Goal: Navigation & Orientation: Find specific page/section

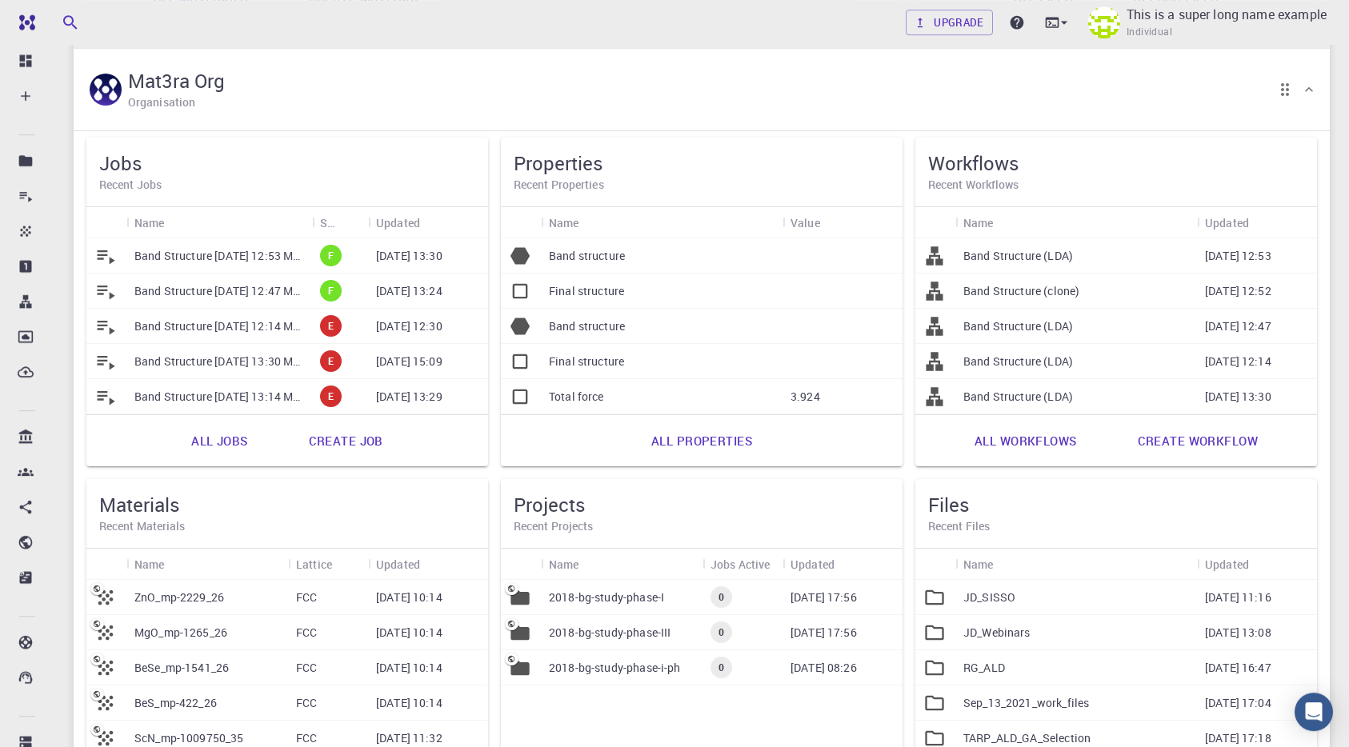
scroll to position [816, 0]
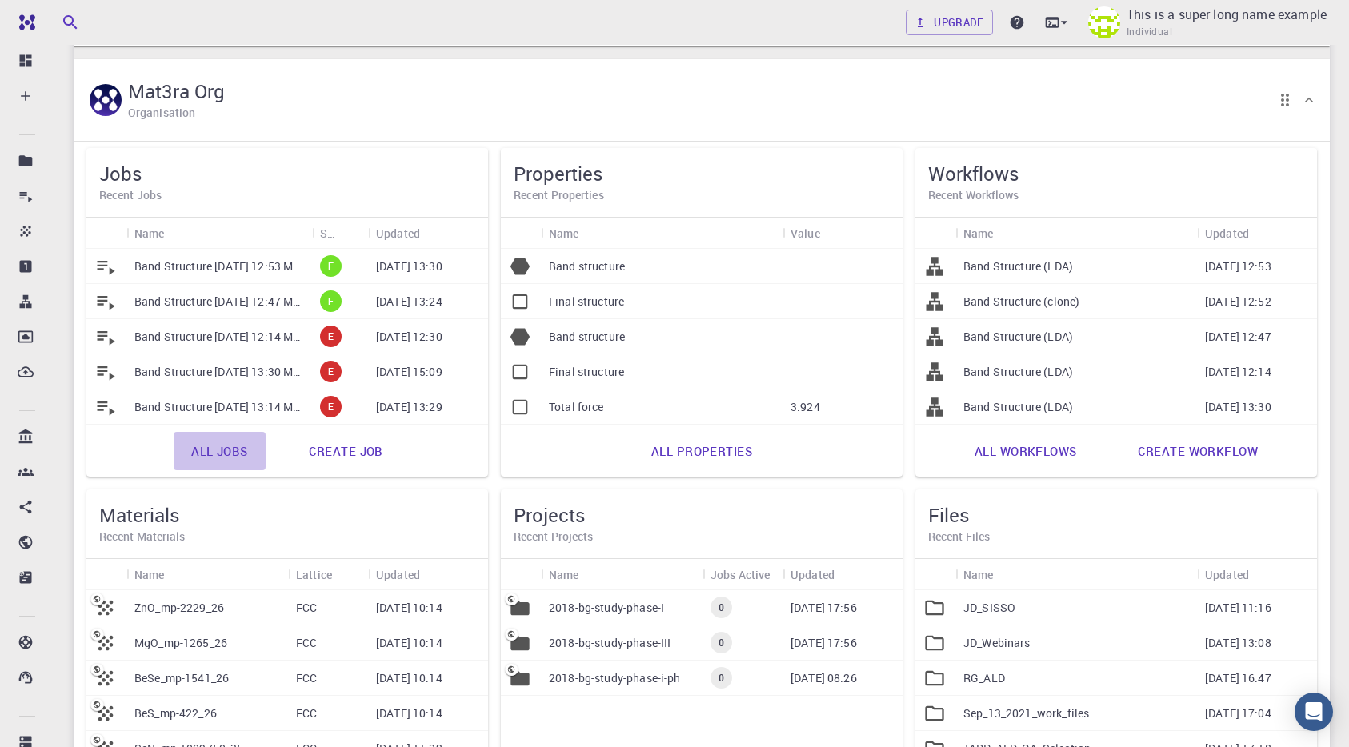
click at [222, 451] on link "All jobs" at bounding box center [219, 451] width 91 height 38
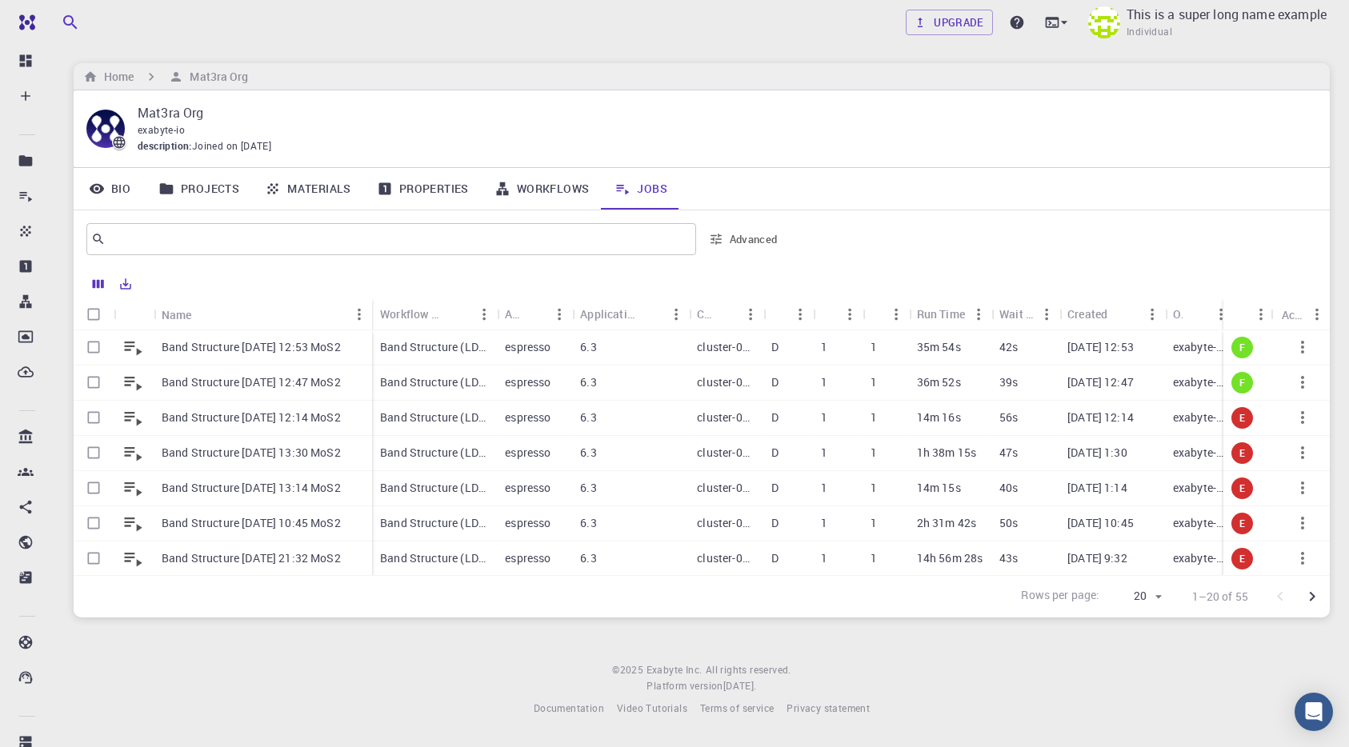
drag, startPoint x: 308, startPoint y: 142, endPoint x: 131, endPoint y: 147, distance: 176.9
click at [131, 147] on div "Mat3ra Org exabyte-io description : Joined on [DATE]" at bounding box center [701, 128] width 1231 height 51
click at [317, 139] on div "description : Joined on [DATE]" at bounding box center [721, 146] width 1167 height 16
drag, startPoint x: 315, startPoint y: 146, endPoint x: 133, endPoint y: 104, distance: 187.1
click at [133, 104] on div "Mat3ra Org exabyte-io description : Joined on [DATE]" at bounding box center [701, 128] width 1231 height 51
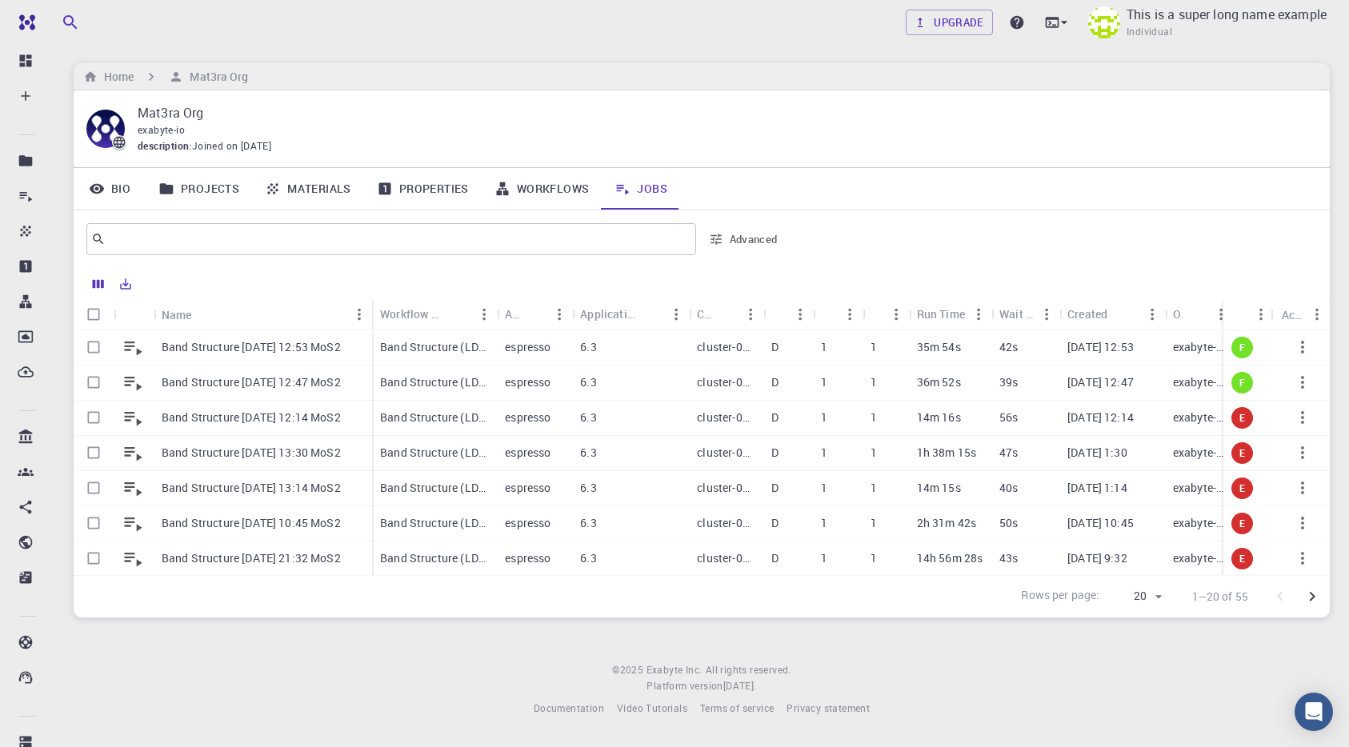
click at [475, 49] on div "Upgrade This is a super long name example Individual Home Mat3ra Org Mat3ra Org…" at bounding box center [701, 371] width 1295 height 743
click at [93, 288] on icon "Columns" at bounding box center [98, 284] width 14 height 14
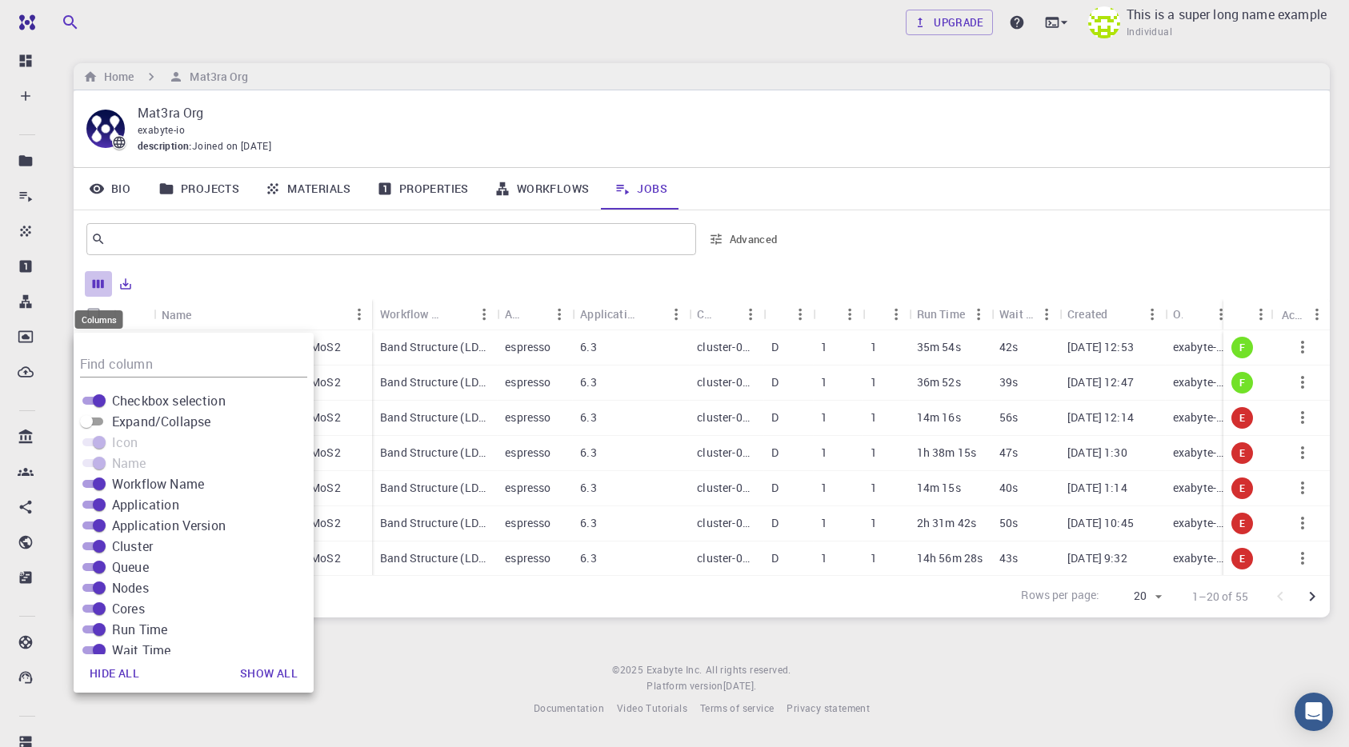
click at [91, 282] on button "Columns" at bounding box center [98, 284] width 27 height 26
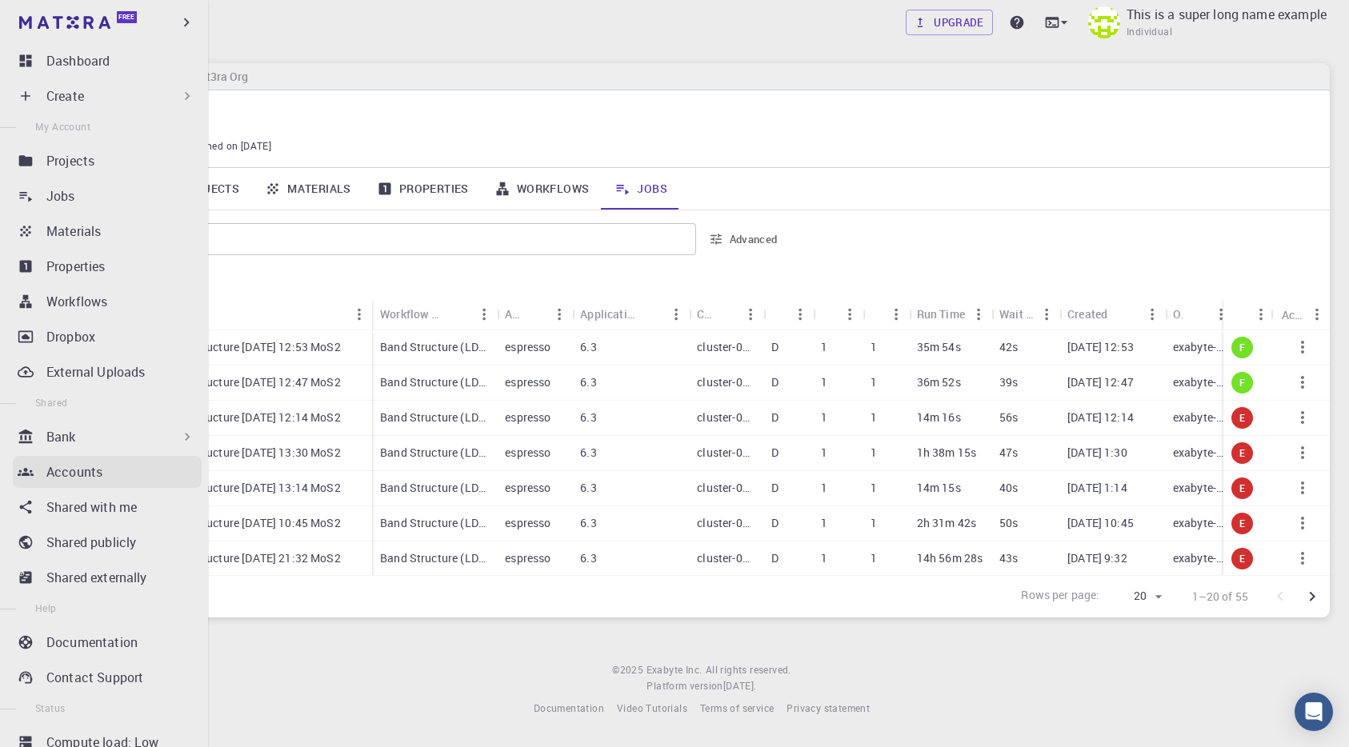
scroll to position [50, 0]
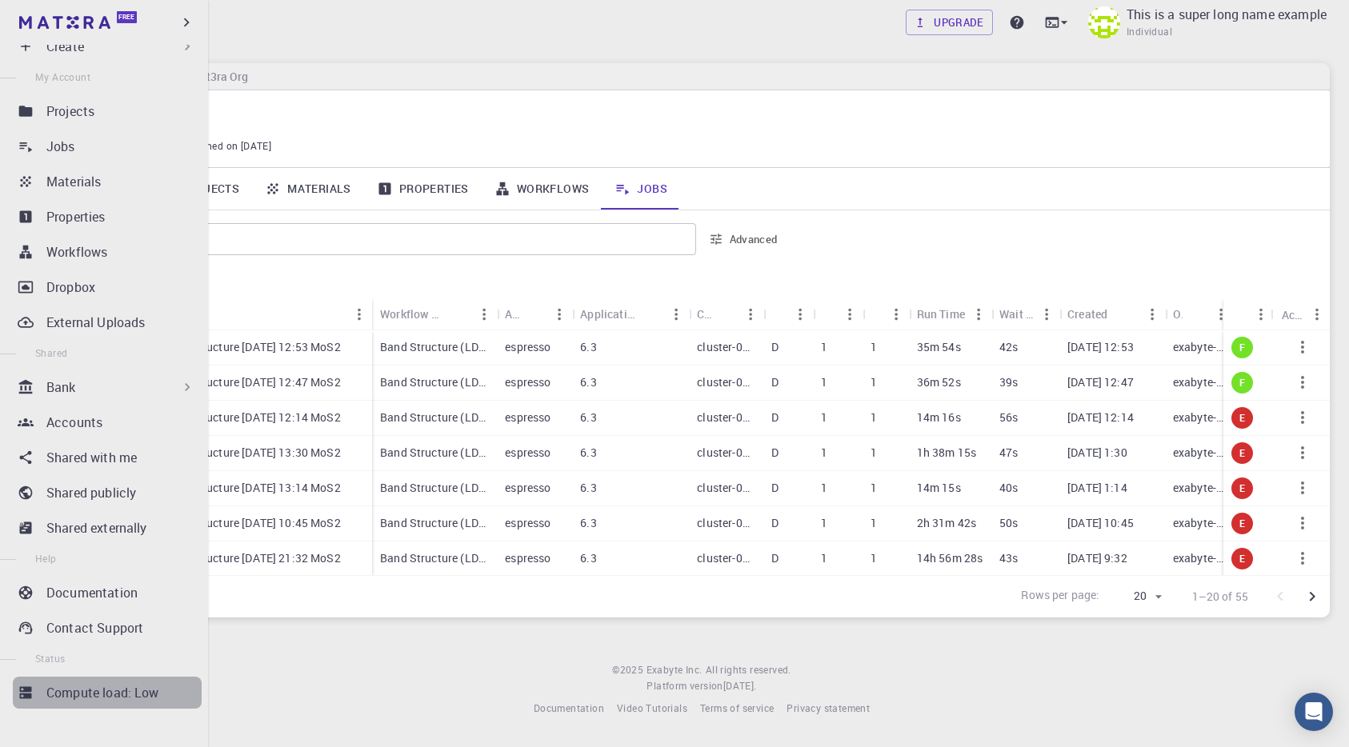
click at [112, 706] on link "Compute load: Low" at bounding box center [107, 693] width 189 height 32
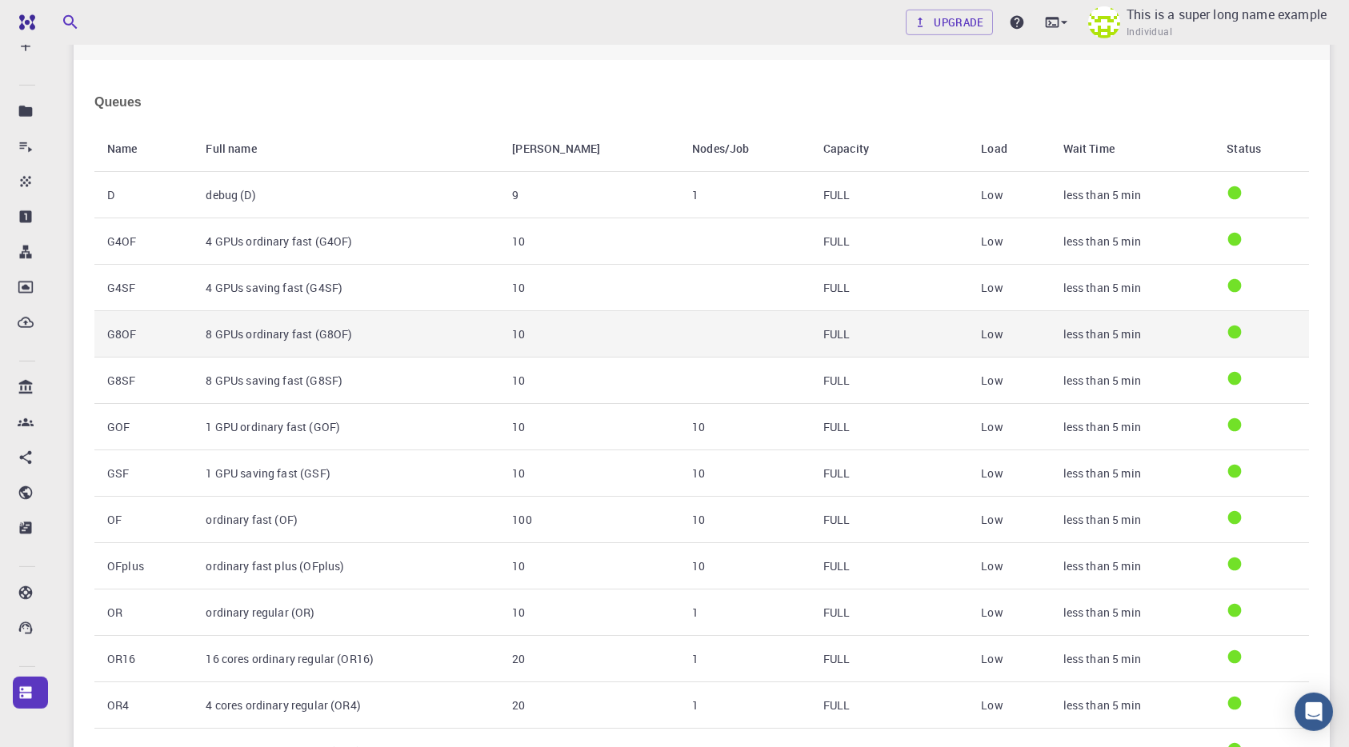
scroll to position [112, 0]
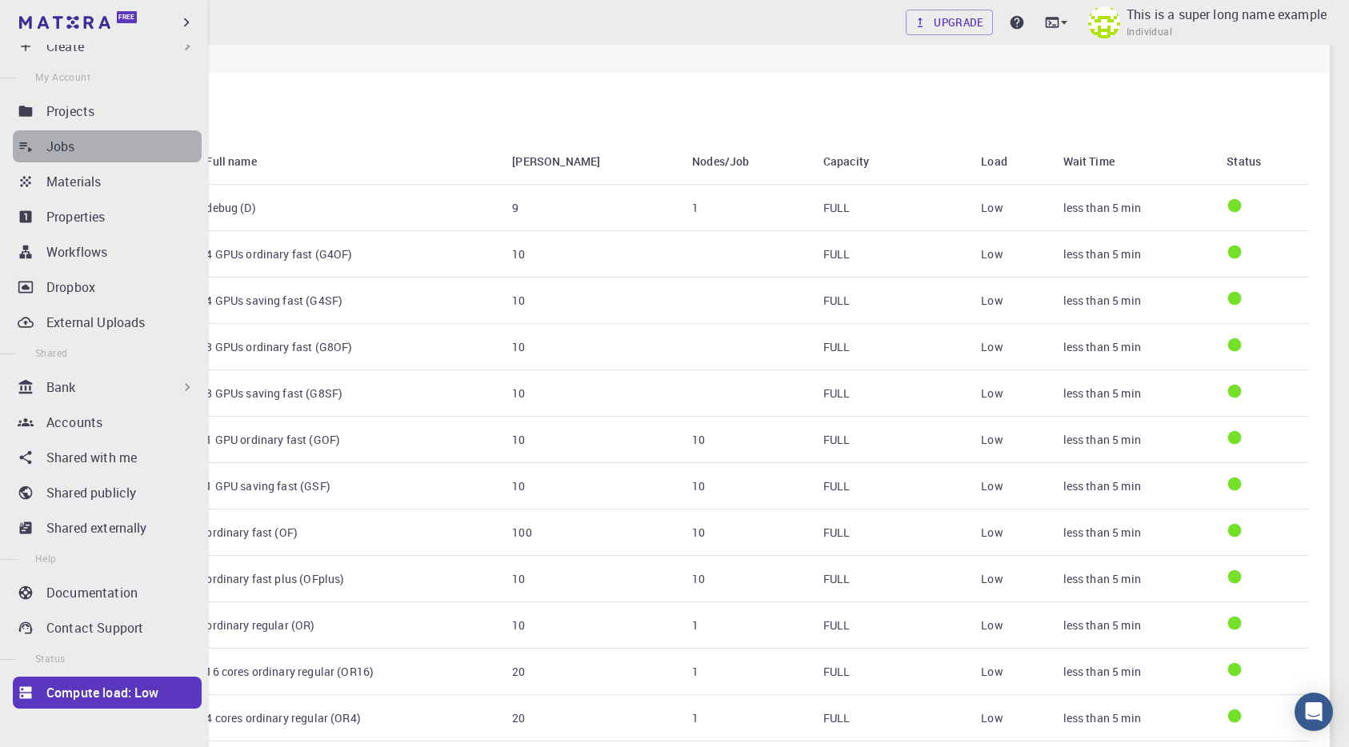
click at [58, 145] on p "Jobs" at bounding box center [60, 146] width 29 height 19
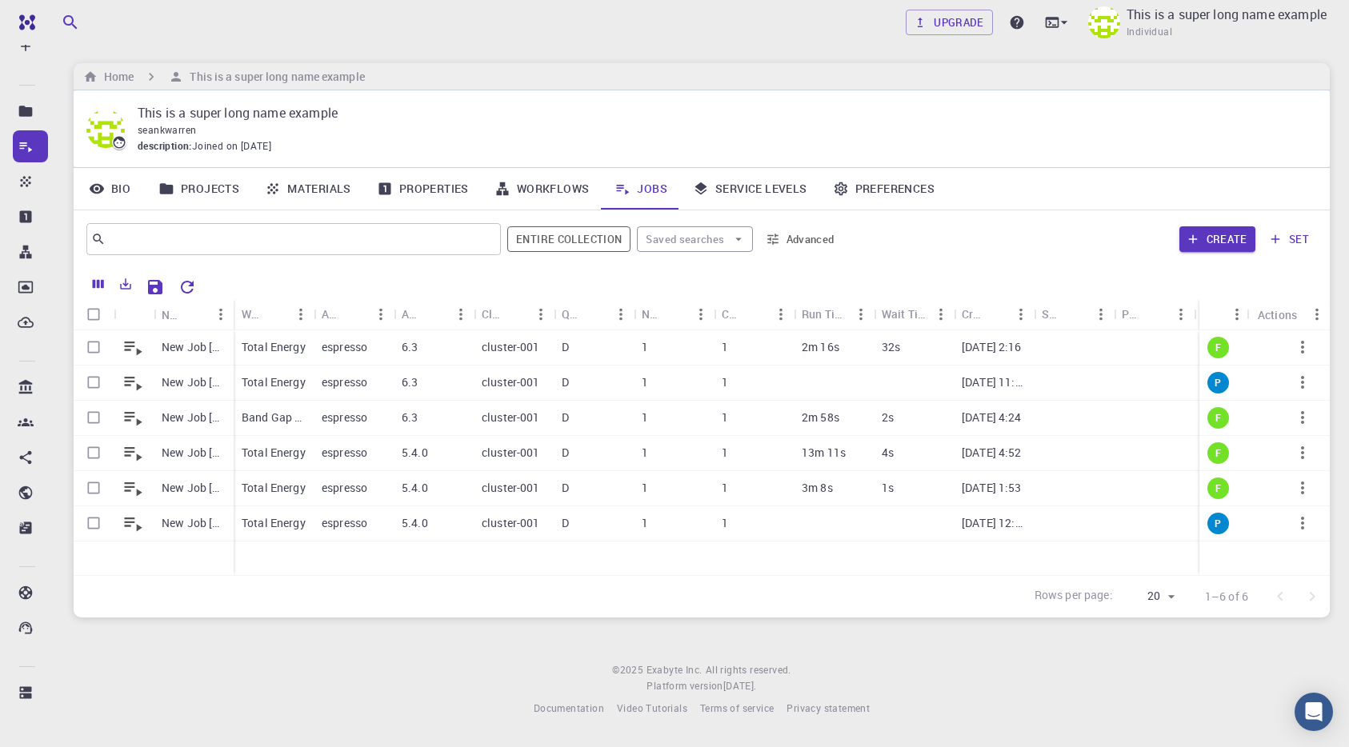
click at [274, 22] on div "Upgrade This is a super long name example Individual" at bounding box center [701, 23] width 1295 height 42
